Goal: Task Accomplishment & Management: Manage account settings

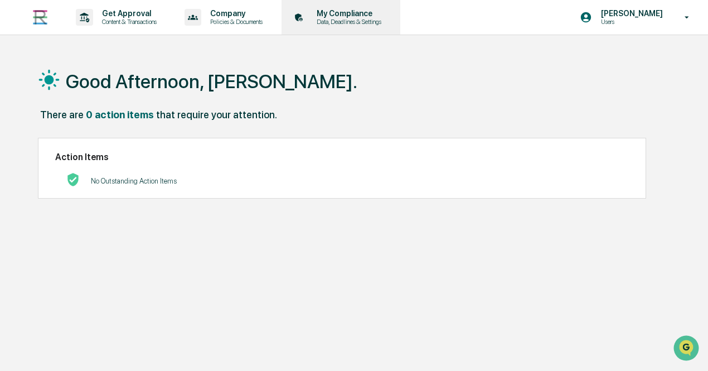
click at [340, 20] on p "Data, Deadlines & Settings" at bounding box center [347, 22] width 79 height 8
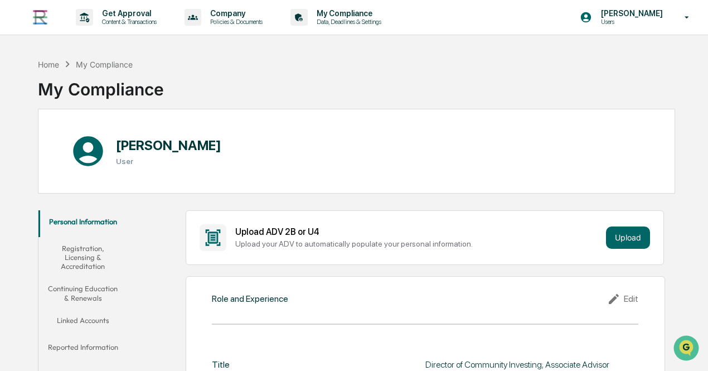
click at [90, 285] on button "Continuing Education & Renewals" at bounding box center [82, 293] width 89 height 32
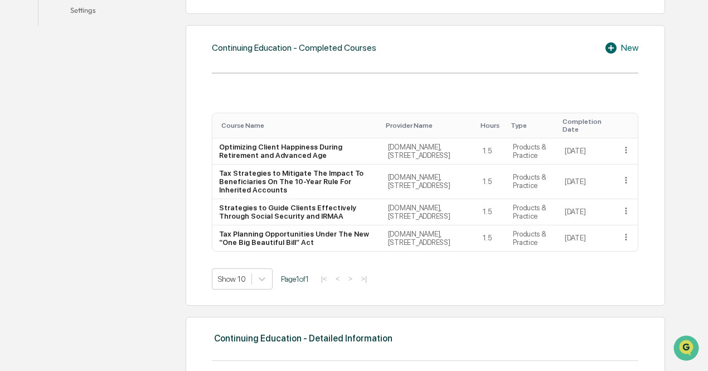
scroll to position [392, 0]
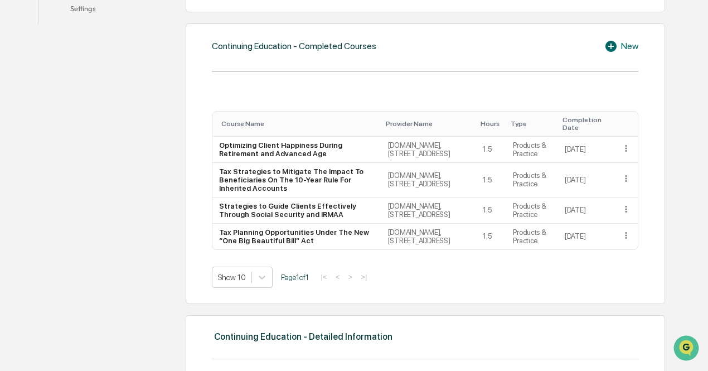
click at [612, 50] on icon at bounding box center [611, 46] width 11 height 11
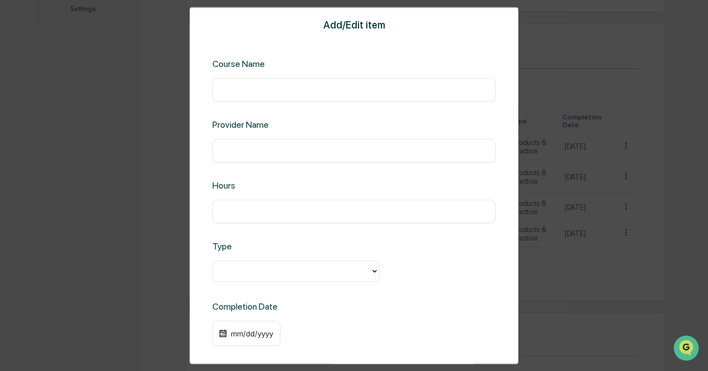
click at [334, 89] on input "text" at bounding box center [354, 89] width 267 height 11
paste input "**********"
type input "**********"
click at [278, 146] on input "text" at bounding box center [354, 149] width 267 height 11
type input "**********"
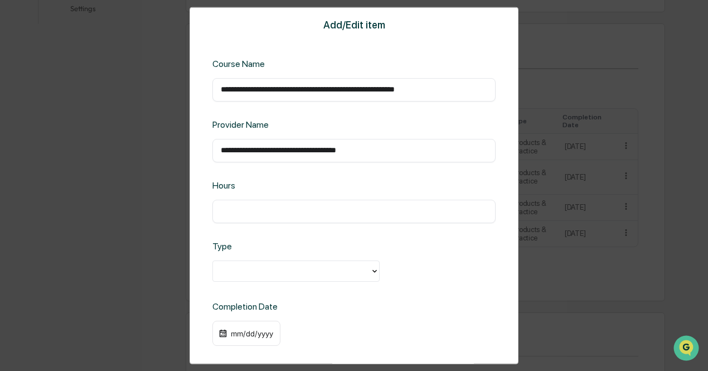
click at [267, 206] on input "text" at bounding box center [354, 211] width 267 height 11
type input "*"
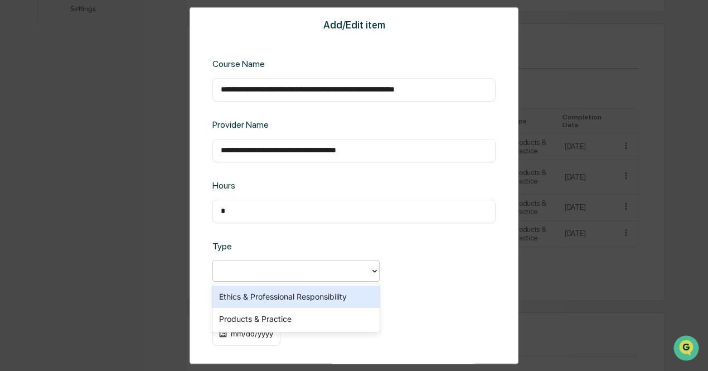
click at [251, 269] on div at bounding box center [292, 270] width 146 height 13
click at [248, 297] on div "Ethics & Professional Responsibility" at bounding box center [296, 297] width 167 height 22
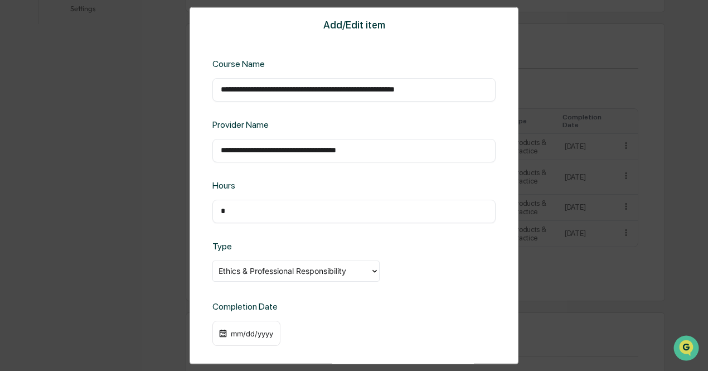
click at [240, 333] on div "mm/dd/yyyy" at bounding box center [252, 333] width 45 height 9
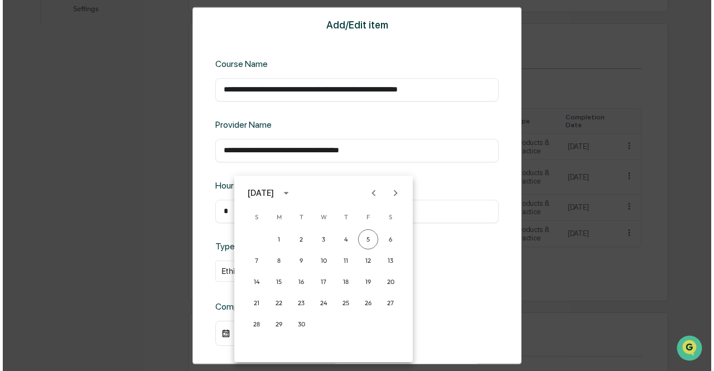
scroll to position [393, 0]
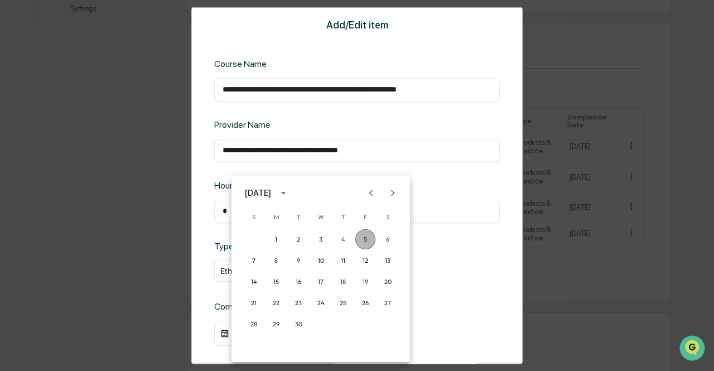
click at [366, 238] on button "5" at bounding box center [365, 239] width 20 height 20
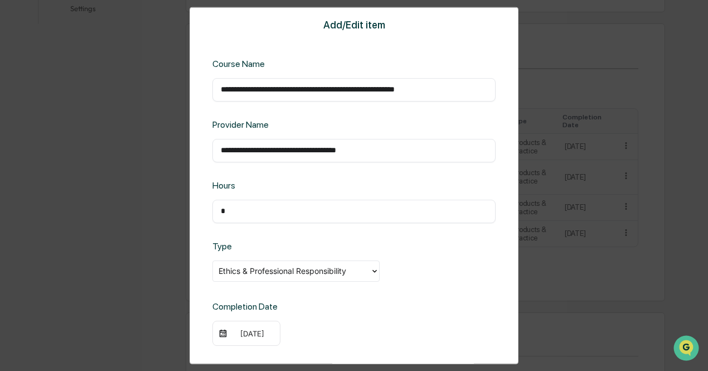
scroll to position [47, 0]
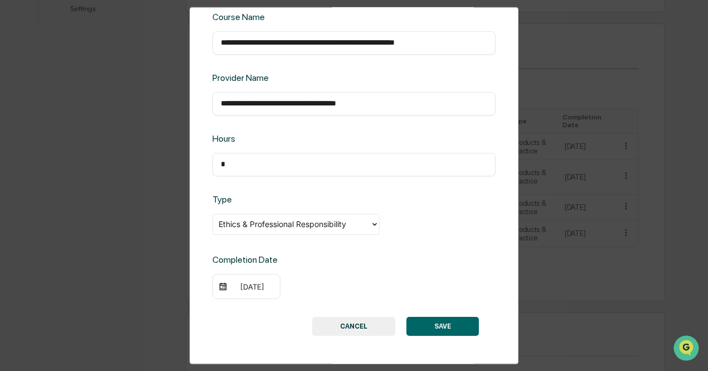
click at [445, 326] on button "SAVE" at bounding box center [443, 326] width 73 height 19
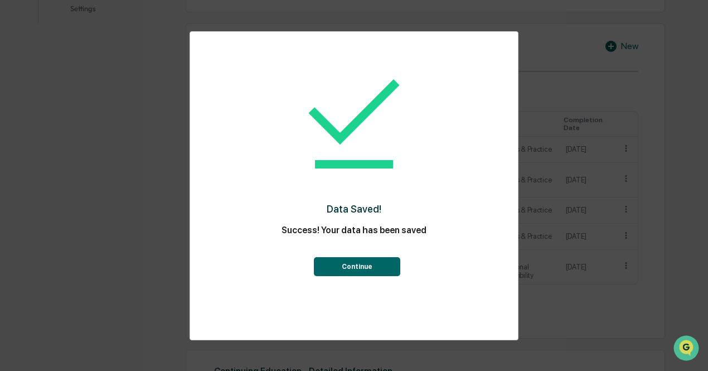
click at [358, 272] on button "Continue" at bounding box center [357, 266] width 86 height 19
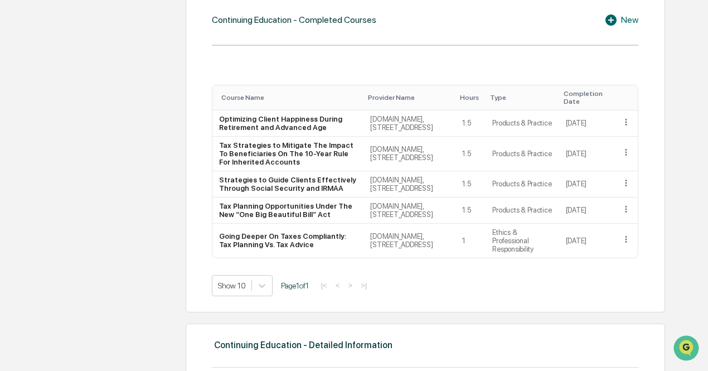
scroll to position [175, 0]
